Goal: Transaction & Acquisition: Register for event/course

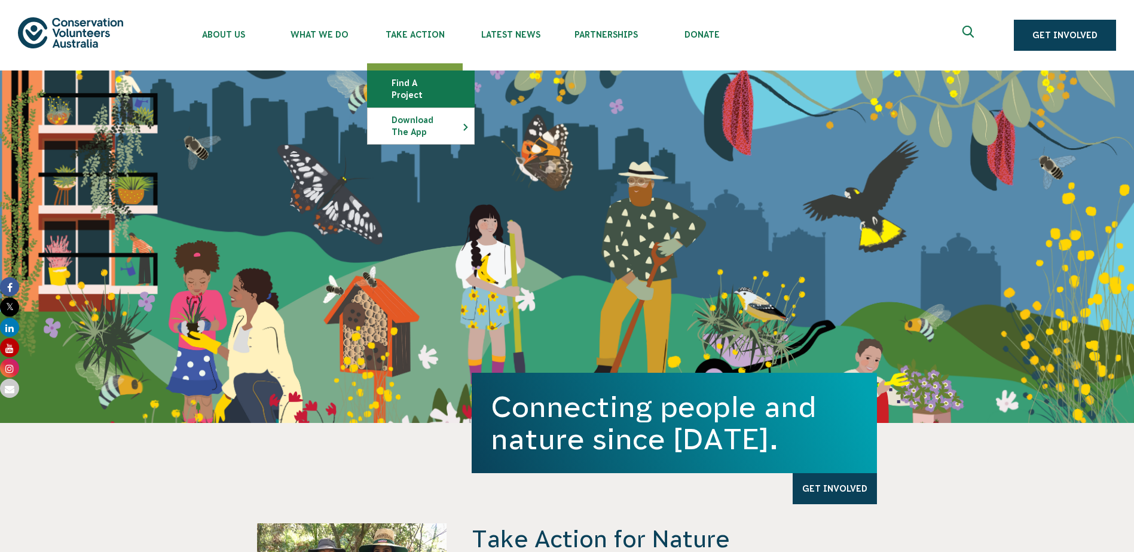
click at [445, 85] on link "Find a project" at bounding box center [421, 89] width 106 height 36
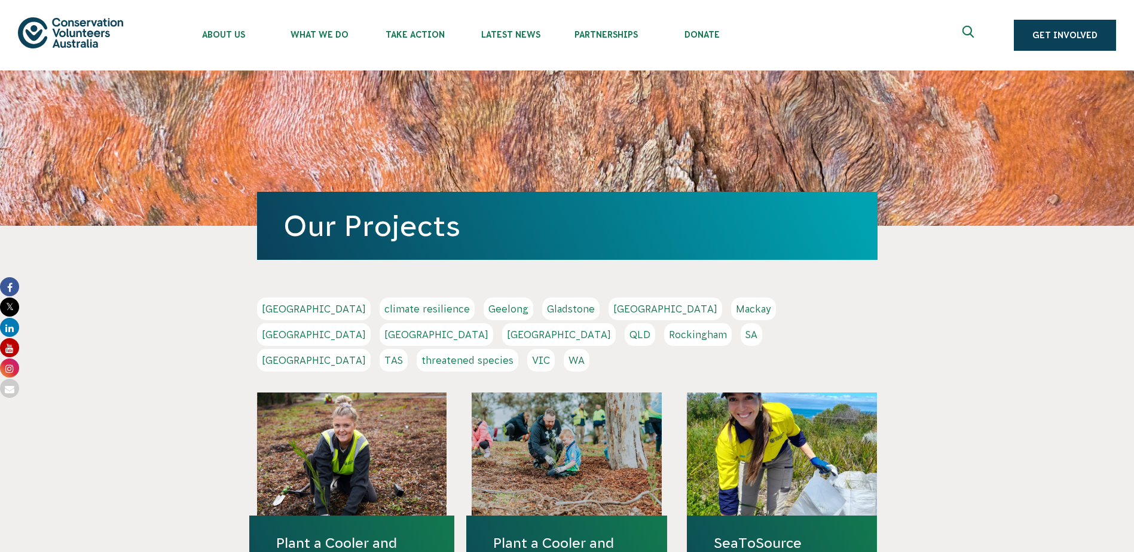
click at [741, 335] on link "SA" at bounding box center [752, 334] width 22 height 23
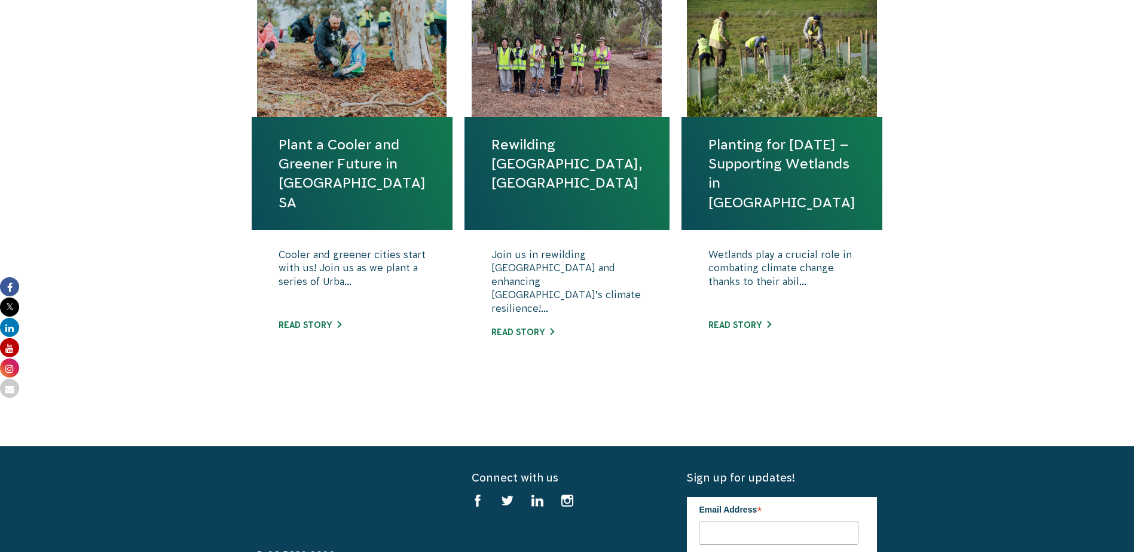
scroll to position [478, 0]
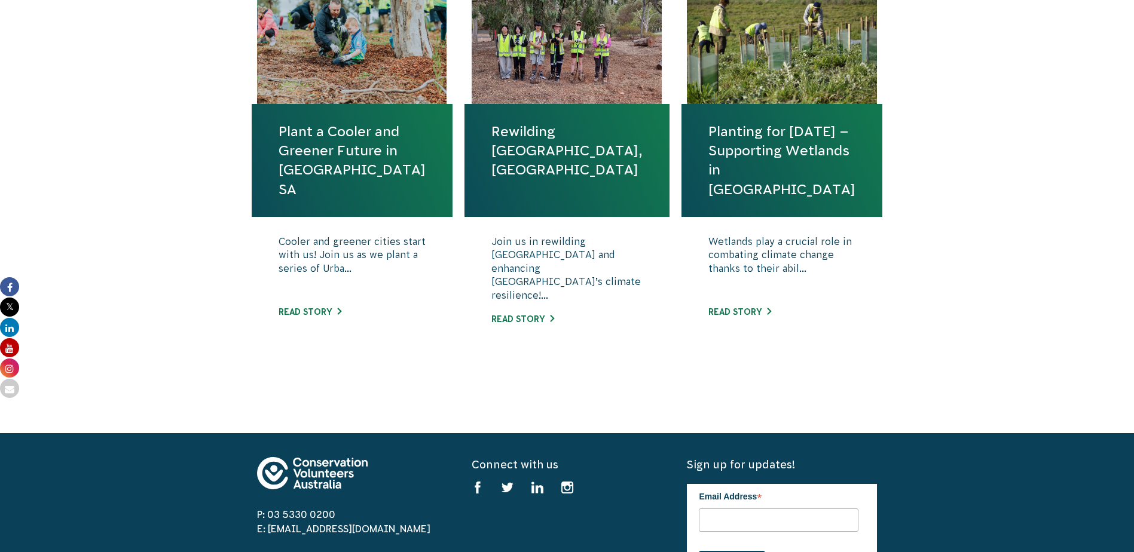
click at [536, 154] on link "Rewilding [GEOGRAPHIC_DATA], [GEOGRAPHIC_DATA]" at bounding box center [567, 151] width 151 height 58
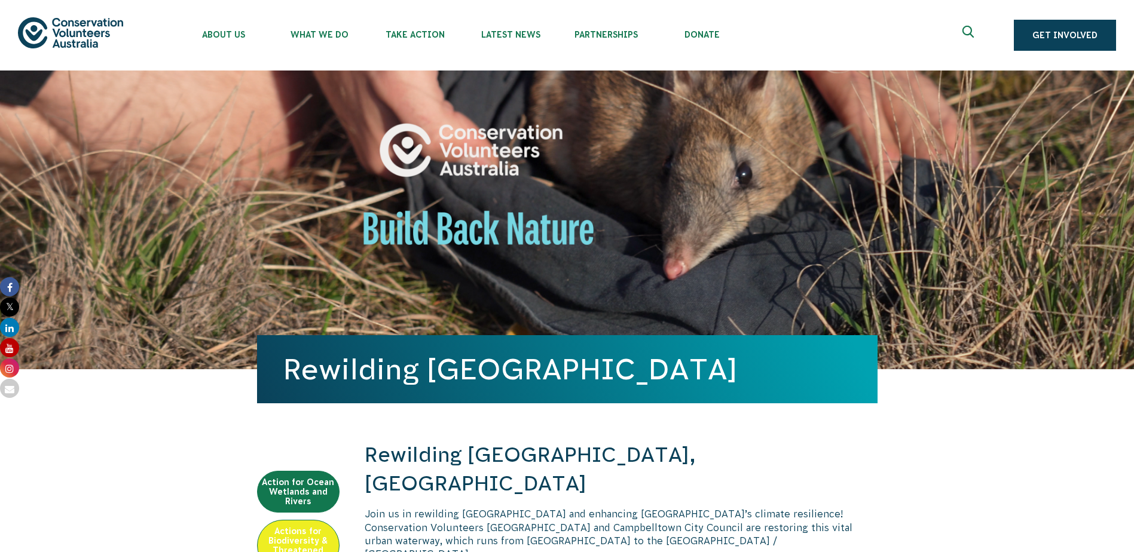
scroll to position [478, 0]
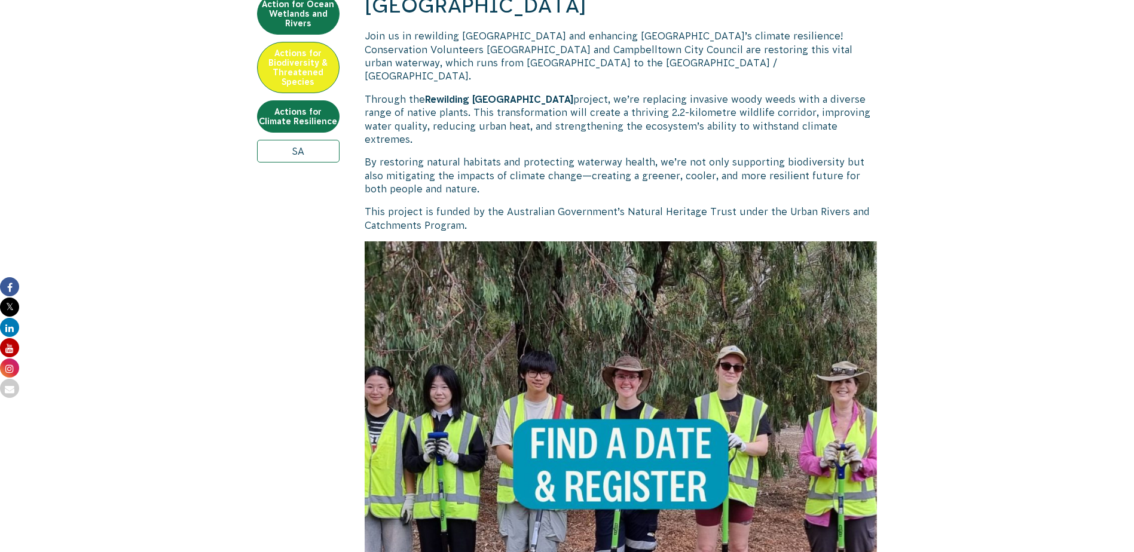
click at [567, 371] on img at bounding box center [621, 498] width 513 height 513
